Goal: Task Accomplishment & Management: Manage account settings

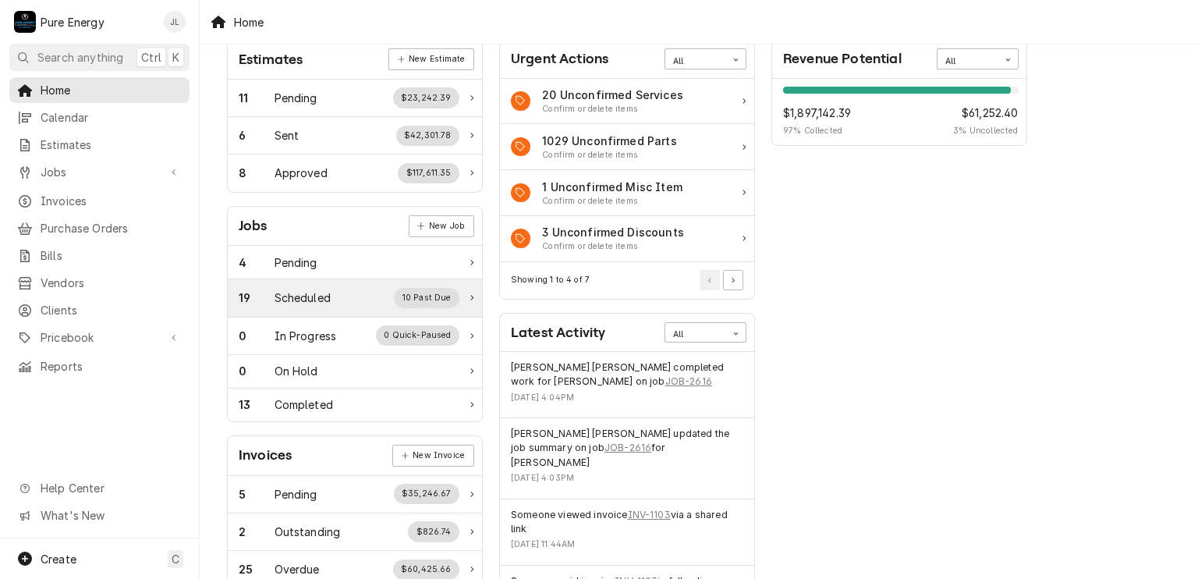
scroll to position [156, 0]
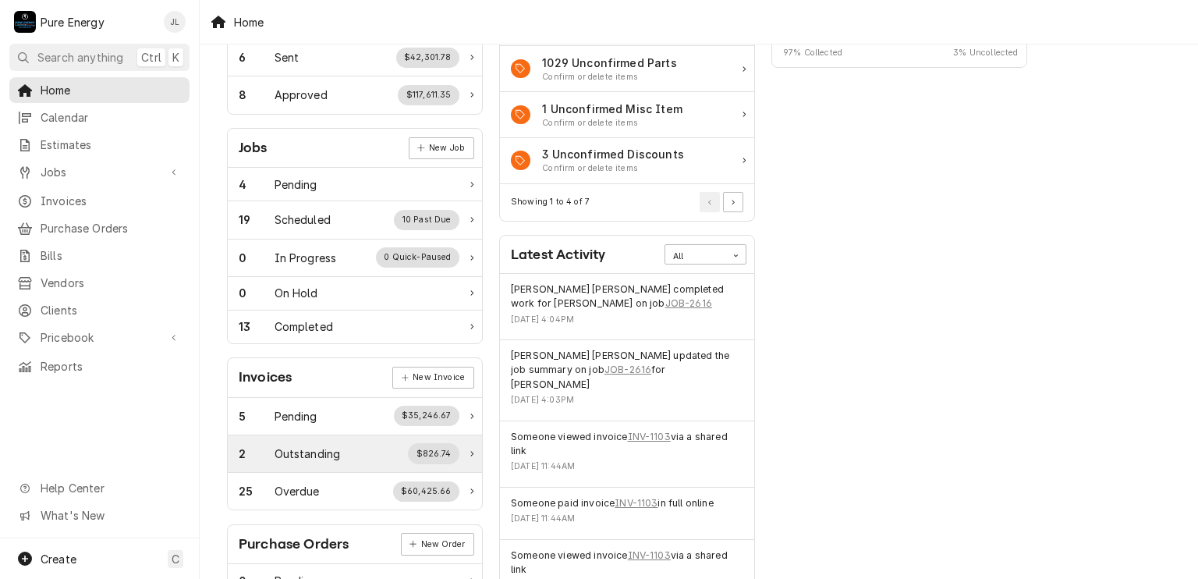
click at [303, 443] on div "2 Outstanding $826.74" at bounding box center [349, 453] width 221 height 20
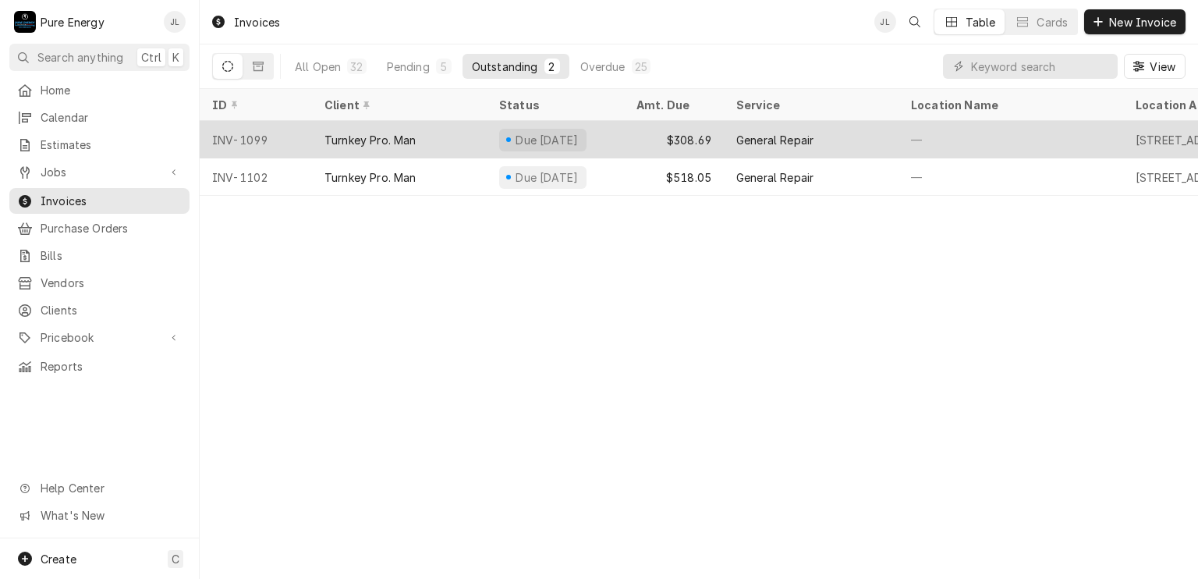
click at [998, 123] on div "—" at bounding box center [1011, 139] width 225 height 37
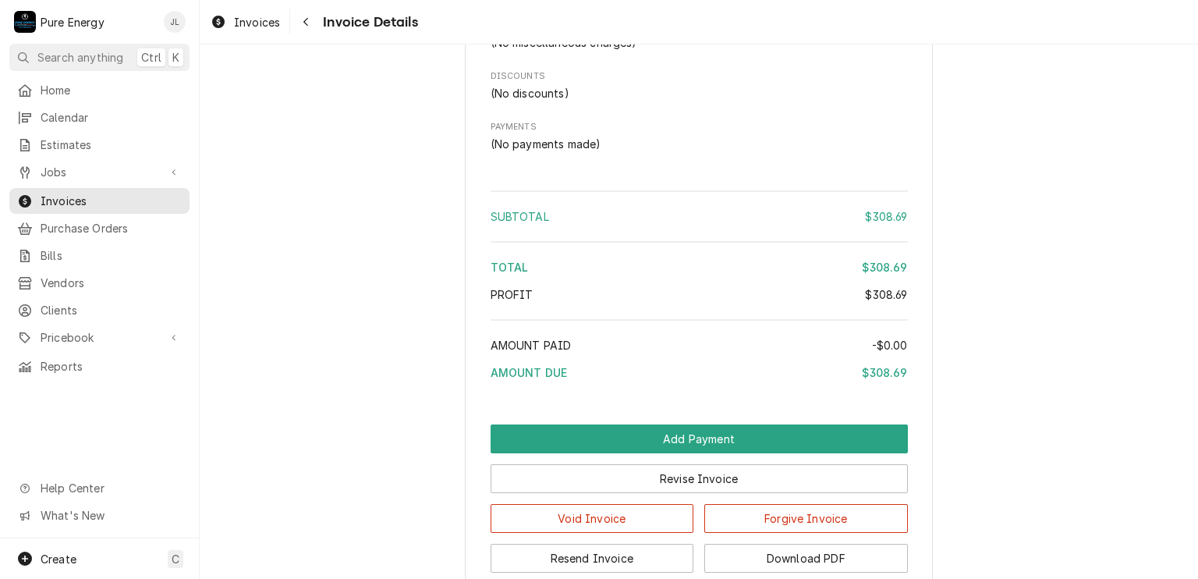
scroll to position [1716, 0]
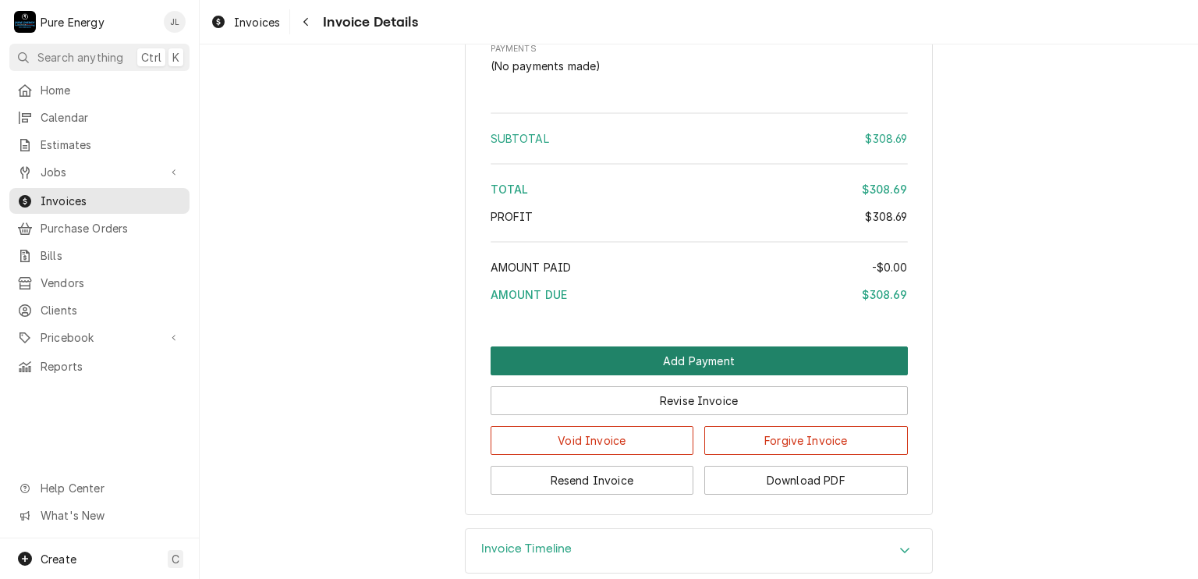
click at [612, 375] on button "Add Payment" at bounding box center [699, 360] width 417 height 29
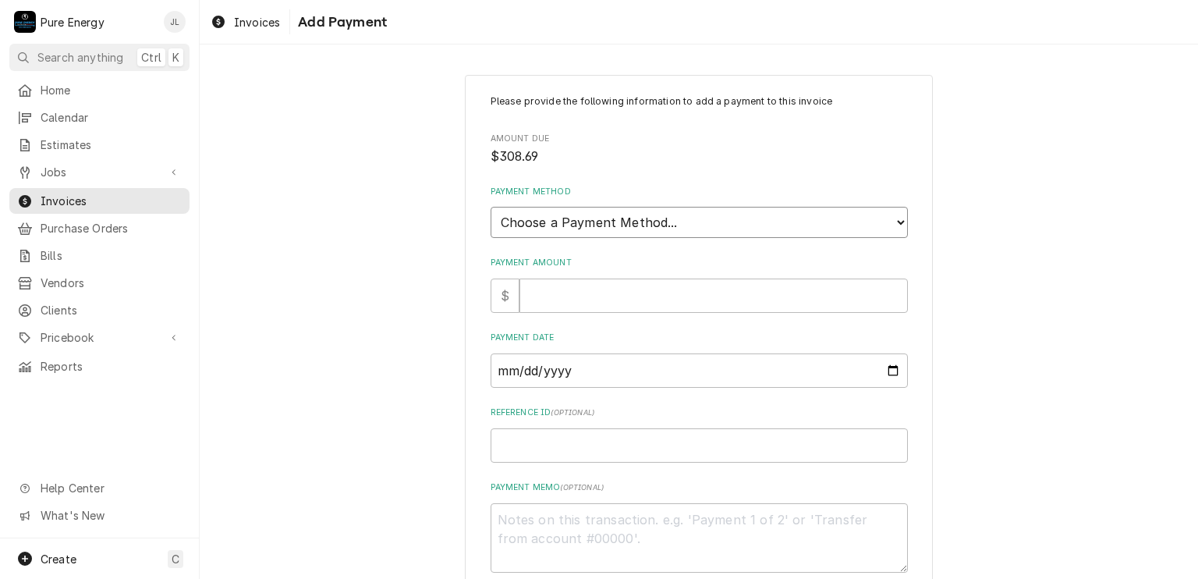
click at [768, 212] on select "Choose a Payment Method... Cash Check Credit/Debit Card ACH/eCheck Other" at bounding box center [699, 222] width 417 height 31
select select "4"
click at [491, 207] on select "Choose a Payment Method... Cash Check Credit/Debit Card ACH/eCheck Other" at bounding box center [699, 222] width 417 height 31
click at [548, 296] on input "Payment Amount" at bounding box center [714, 296] width 389 height 34
type textarea "x"
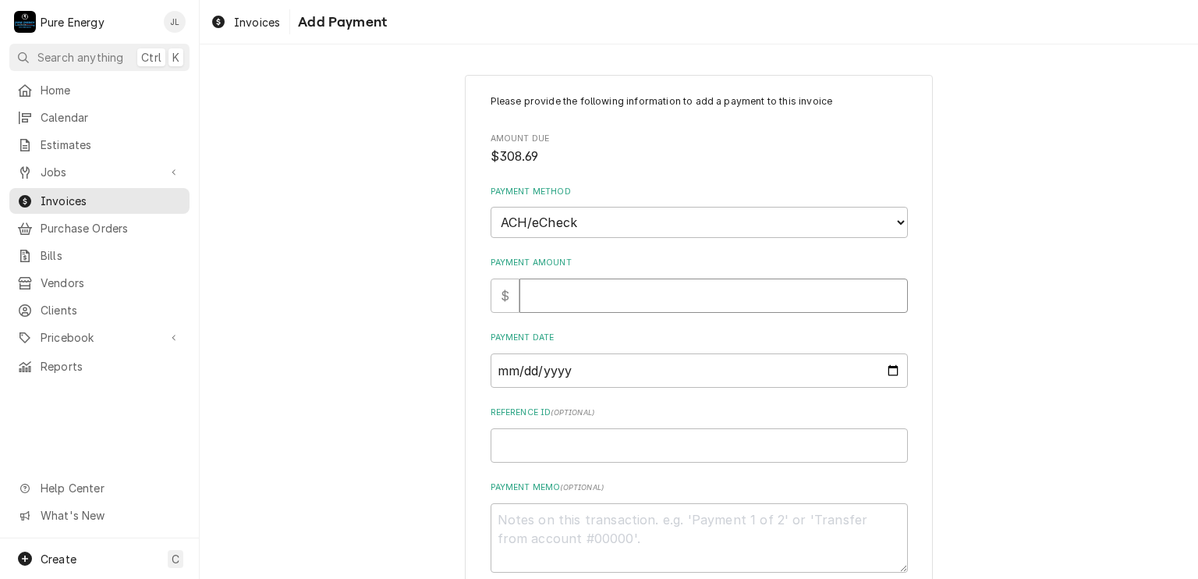
type input "3"
type textarea "x"
type input "30"
type textarea "x"
type input "308"
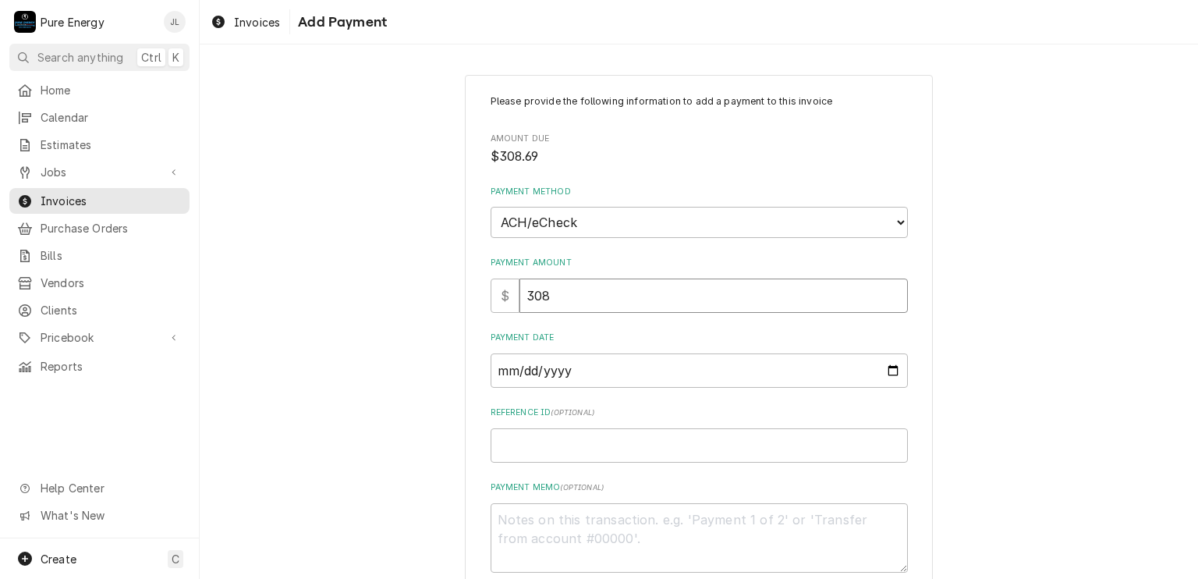
type textarea "x"
type input "308.6"
type textarea "x"
type input "308.69"
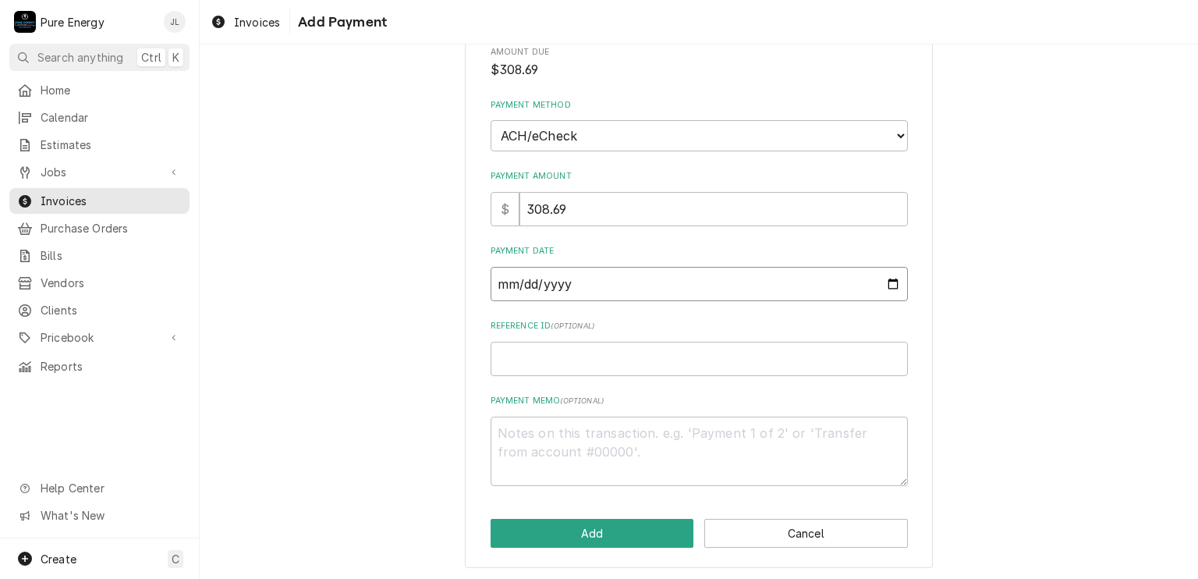
click at [888, 282] on input "Payment Date" at bounding box center [699, 284] width 417 height 34
type input "2025-10-08"
click at [565, 358] on input "Reference ID ( optional )" at bounding box center [699, 359] width 417 height 34
type textarea "x"
type input "C"
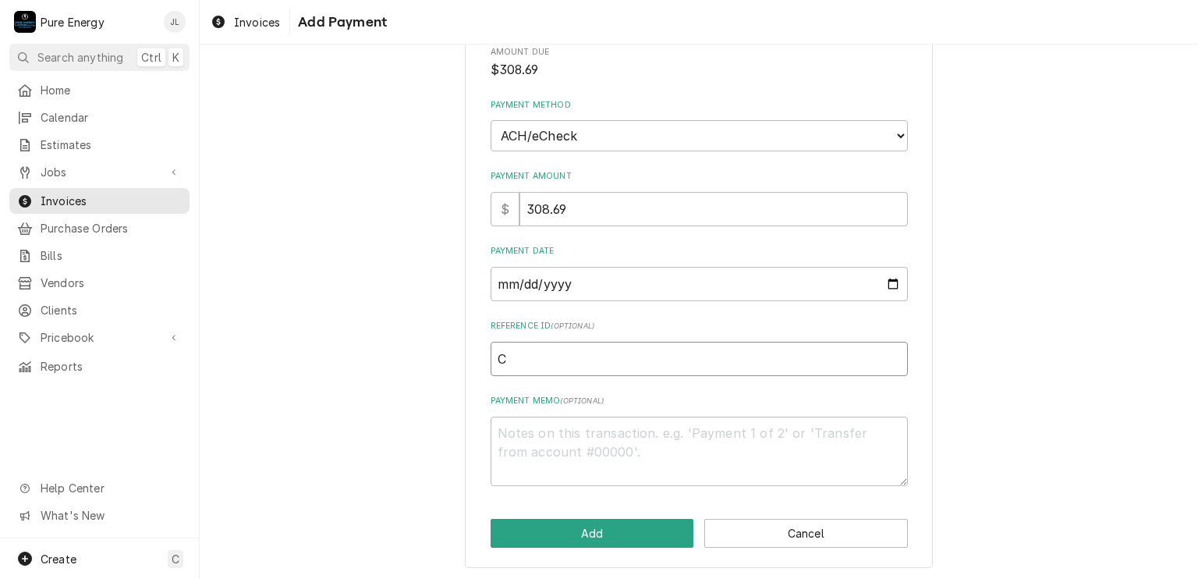
type textarea "x"
type input "C8"
type textarea "x"
type input "C8C"
type textarea "x"
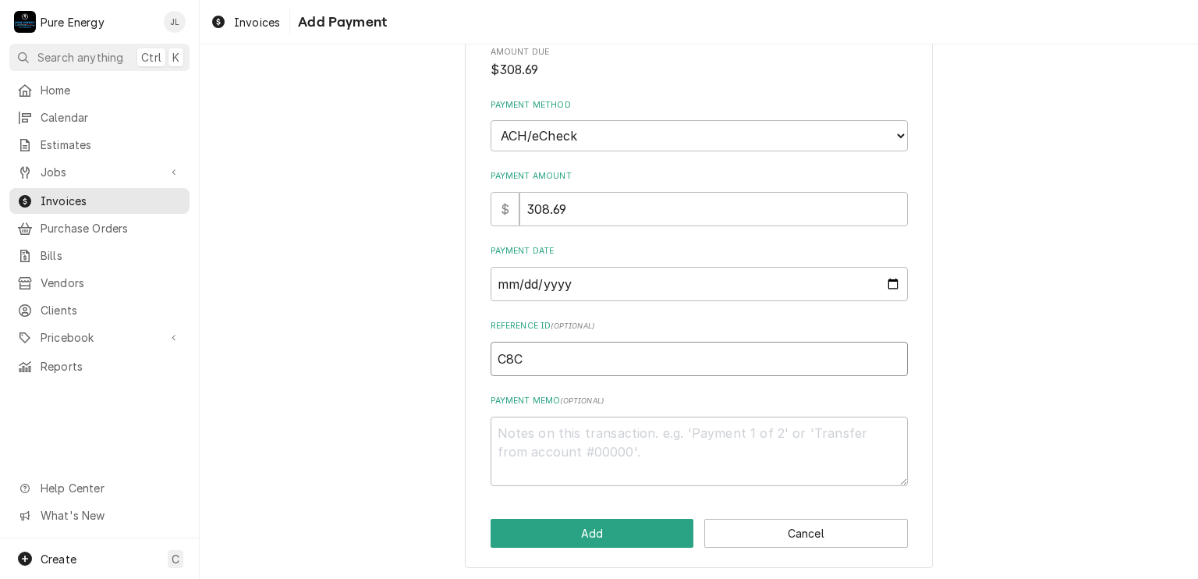
type input "C8C4"
type textarea "x"
type input "C8C4-"
type textarea "x"
type input "C8C4-3"
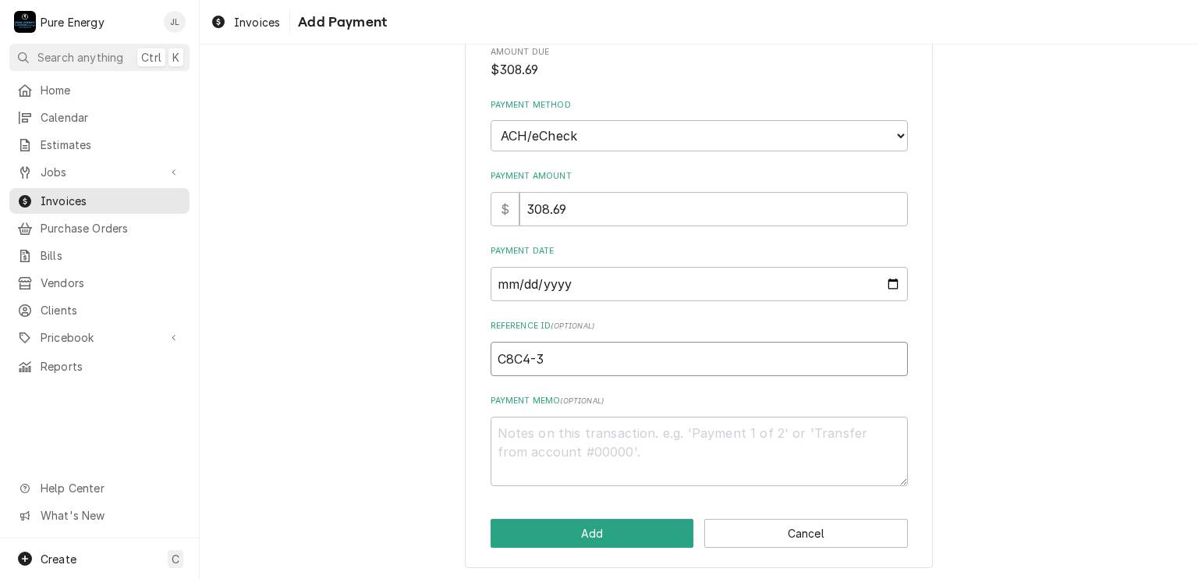
type textarea "x"
type input "C8C4-3B"
type textarea "x"
type input "C8C4-3BE"
type textarea "x"
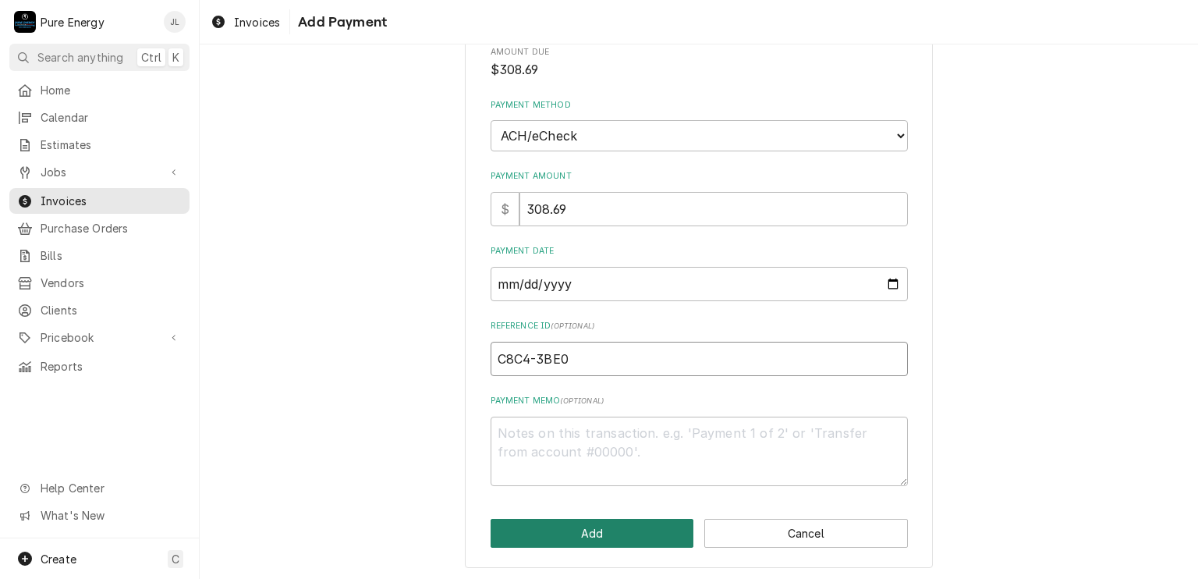
type input "C8C4-3BE0"
click at [594, 525] on button "Add" at bounding box center [593, 533] width 204 height 29
type textarea "x"
